Goal: Transaction & Acquisition: Purchase product/service

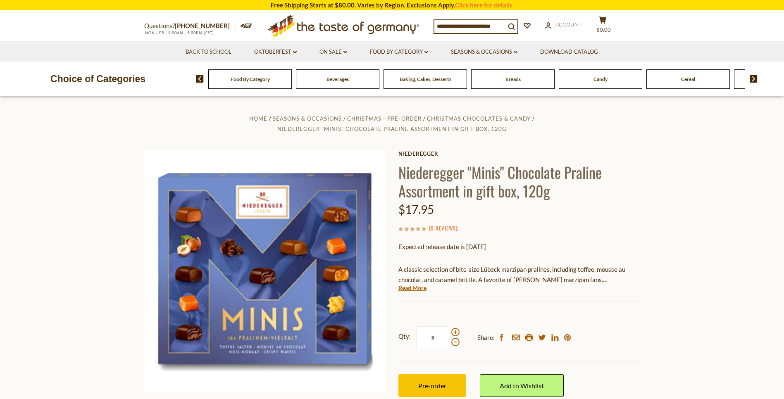
drag, startPoint x: 599, startPoint y: 173, endPoint x: 398, endPoint y: 182, distance: 201.8
click at [398, 182] on h1 "Niederegger "Minis" Chocolate Praline Assortment in gift box, 120g" at bounding box center [519, 181] width 242 height 37
click at [539, 169] on h1 "Niederegger "Minis" Chocolate Praline Assortment in gift box, 120g" at bounding box center [519, 181] width 242 height 37
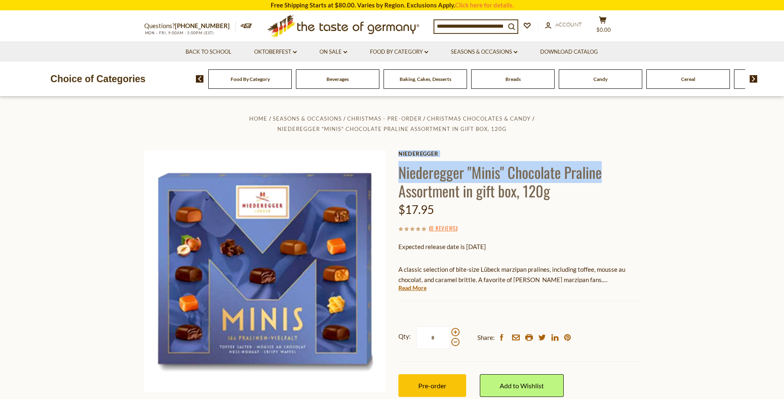
drag, startPoint x: 390, startPoint y: 167, endPoint x: 634, endPoint y: 166, distance: 244.1
click at [634, 166] on div "Home Seasons & Occasions Christmas - PRE-ORDER Christmas Chocolates & [PERSON_N…" at bounding box center [392, 277] width 508 height 328
copy div "Niederegger Niederegger "Minis" Chocolate Praline"
drag, startPoint x: 565, startPoint y: 122, endPoint x: 558, endPoint y: 69, distance: 53.3
click at [565, 121] on ul "Home Seasons & Occasions Christmas - PRE-ORDER Christmas Chocolates & [PERSON_N…" at bounding box center [392, 123] width 496 height 21
